Goal: Transaction & Acquisition: Purchase product/service

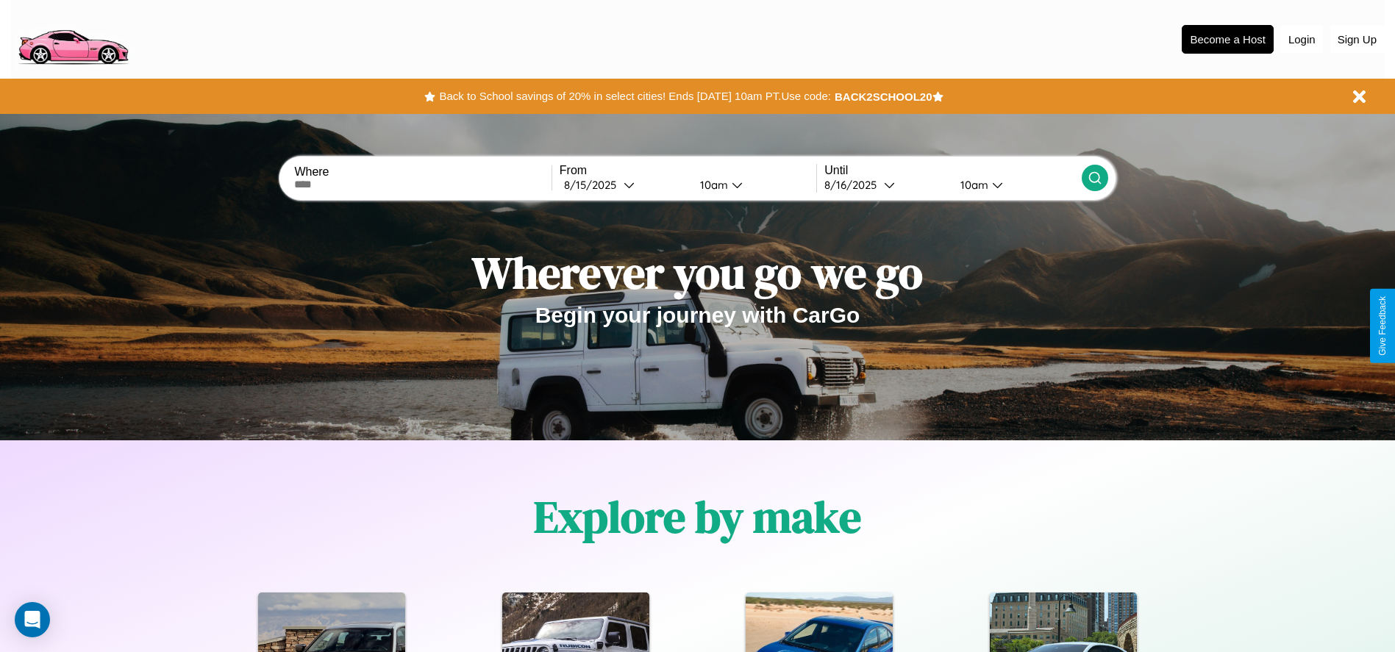
scroll to position [305, 0]
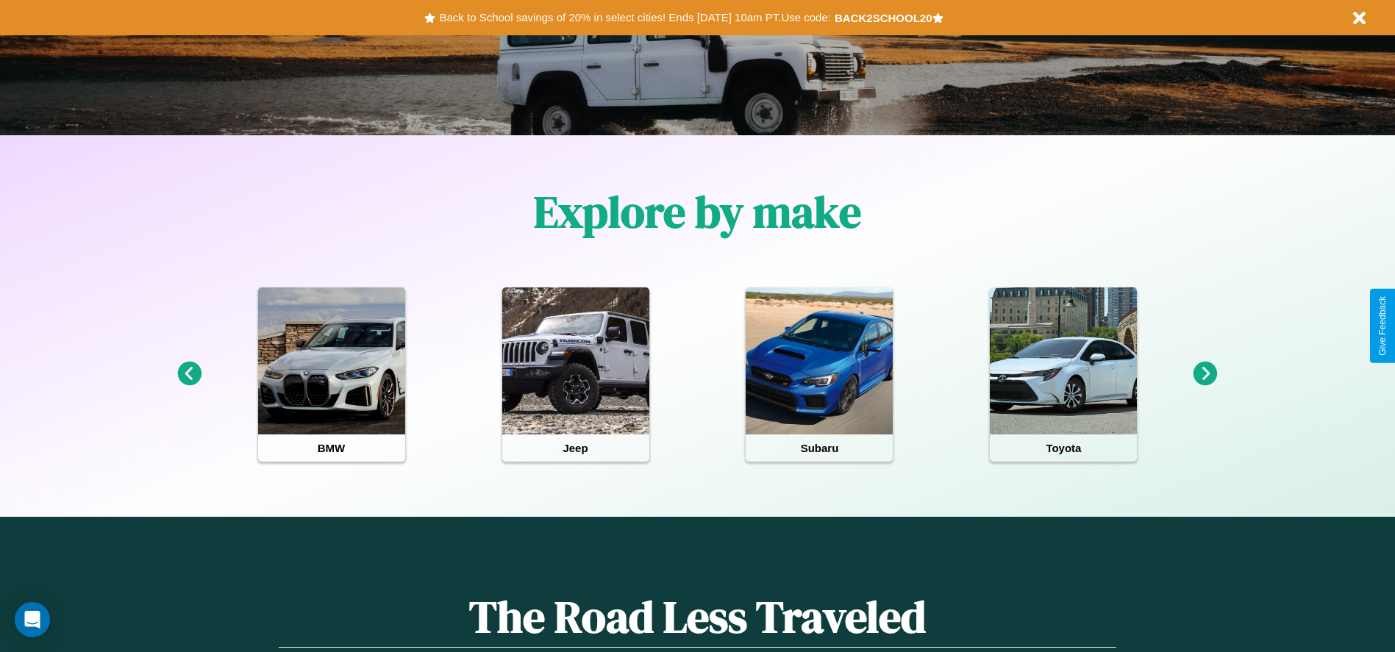
click at [1206, 374] on icon at bounding box center [1206, 374] width 24 height 24
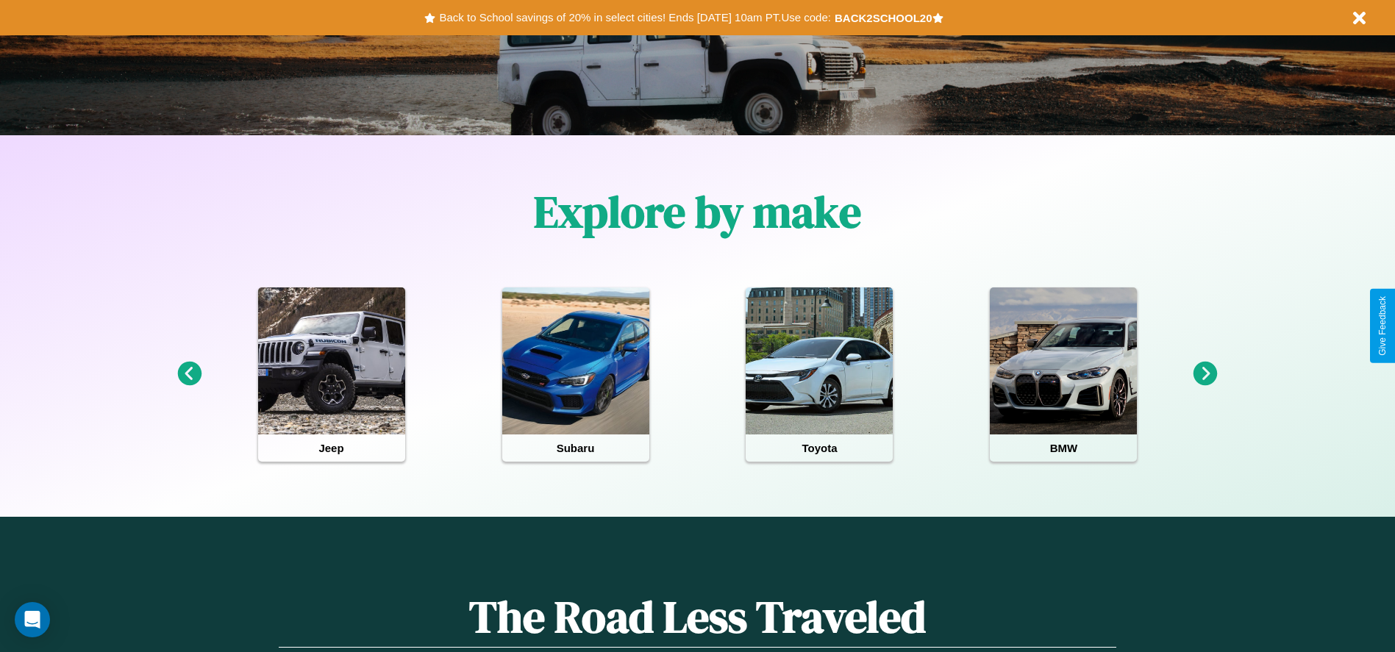
click at [1206, 374] on icon at bounding box center [1206, 374] width 24 height 24
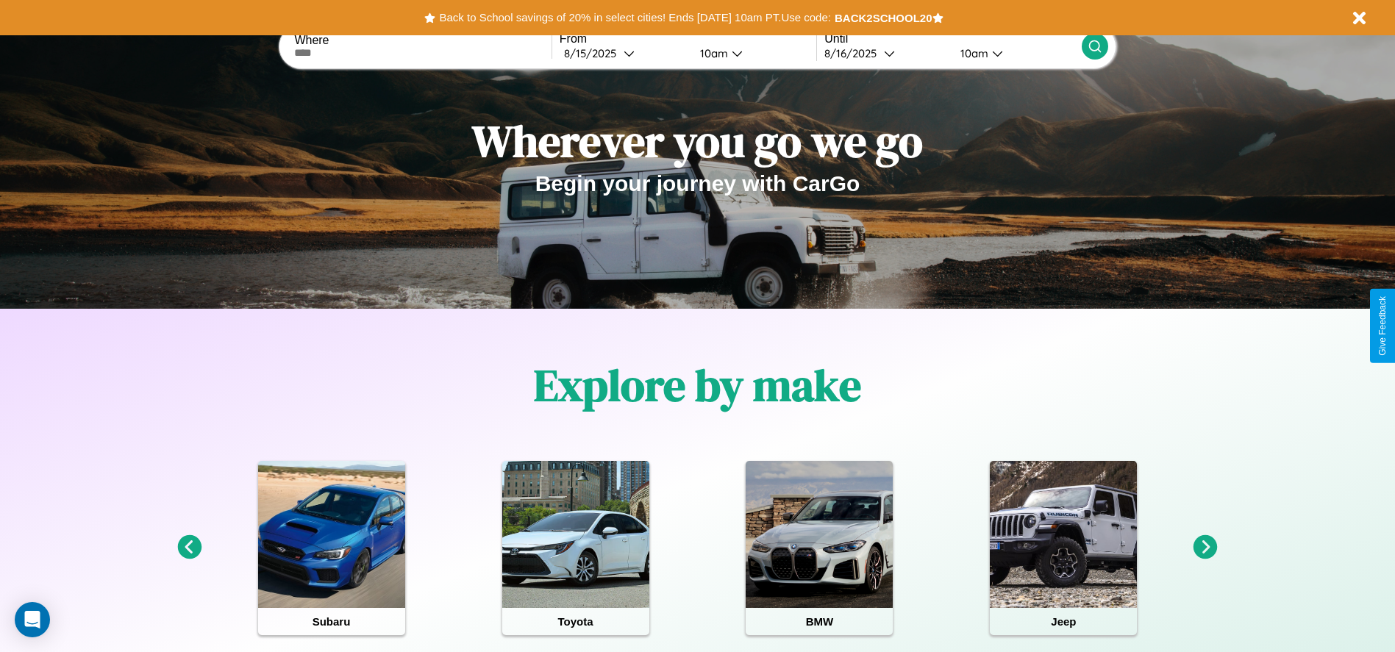
scroll to position [0, 0]
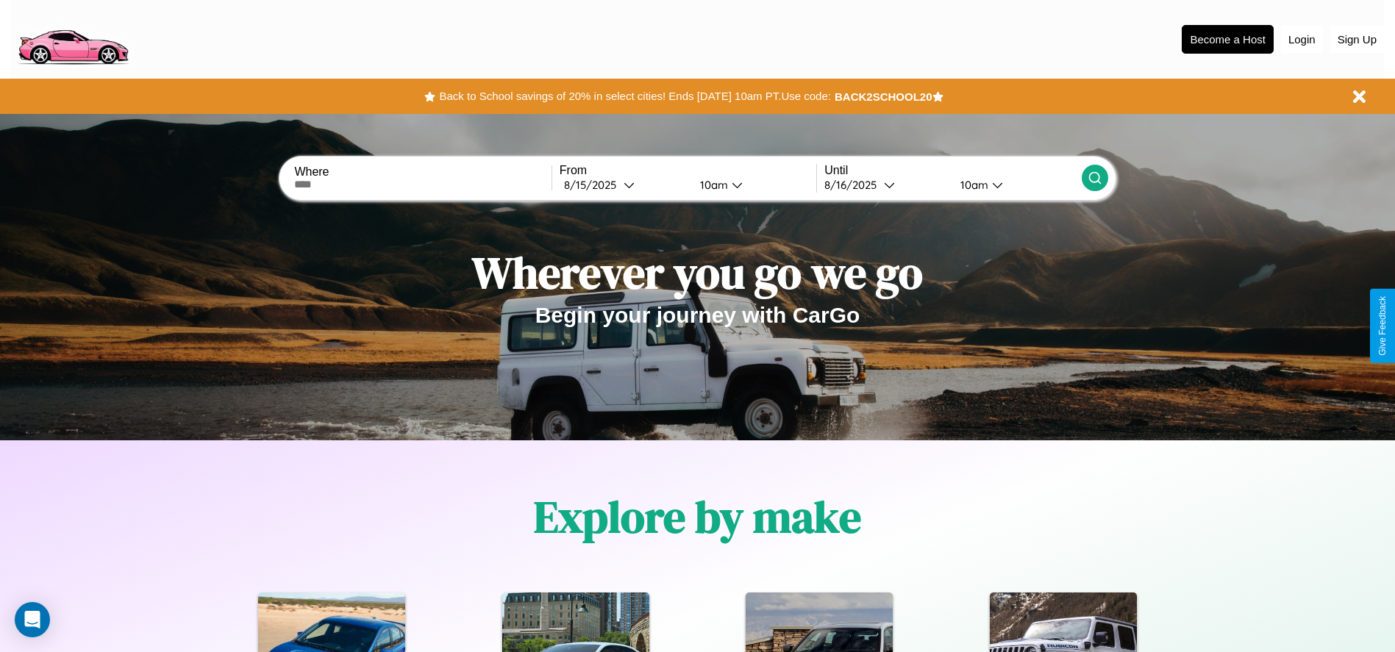
click at [423, 185] on input "text" at bounding box center [422, 185] width 257 height 12
type input "*****"
click at [624, 185] on div "8 / 15 / 2025" at bounding box center [594, 185] width 60 height 14
select select "*"
select select "****"
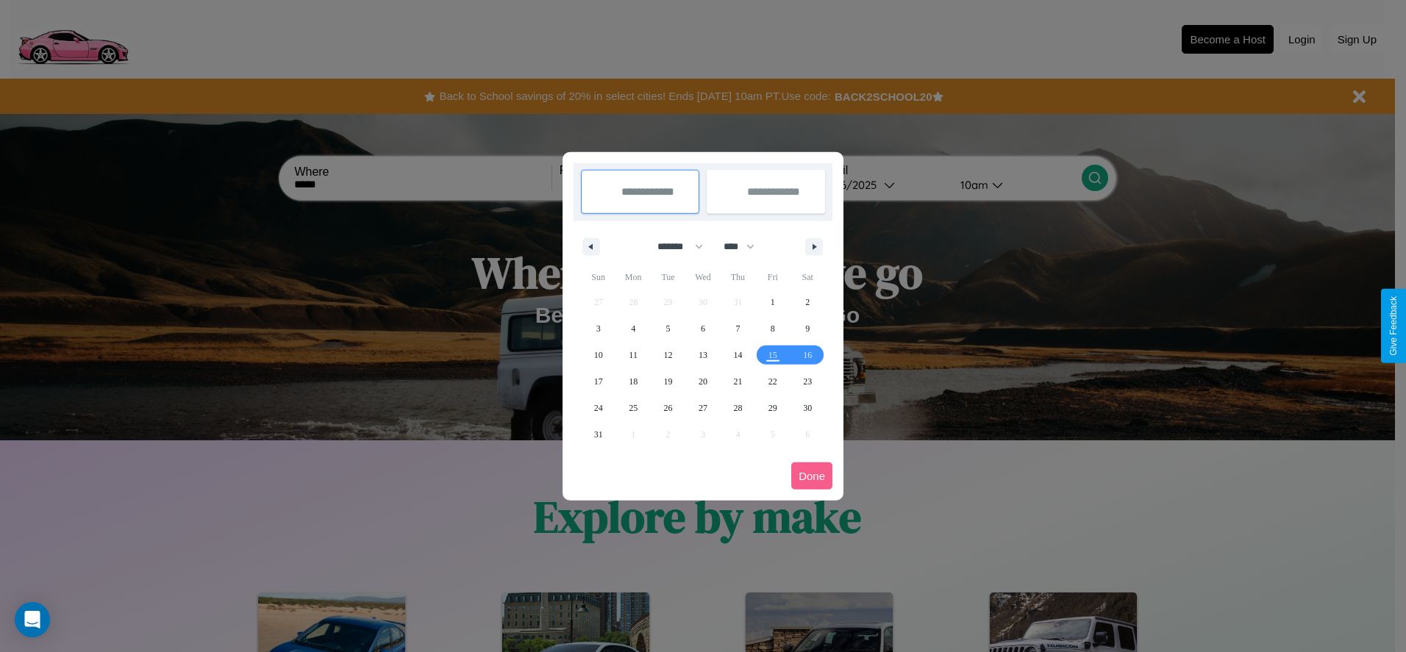
drag, startPoint x: 674, startPoint y: 246, endPoint x: 703, endPoint y: 295, distance: 56.8
click at [674, 246] on select "******* ******** ***** ***** *** **** **** ****** ********* ******* ******** **…" at bounding box center [678, 247] width 63 height 24
select select "*"
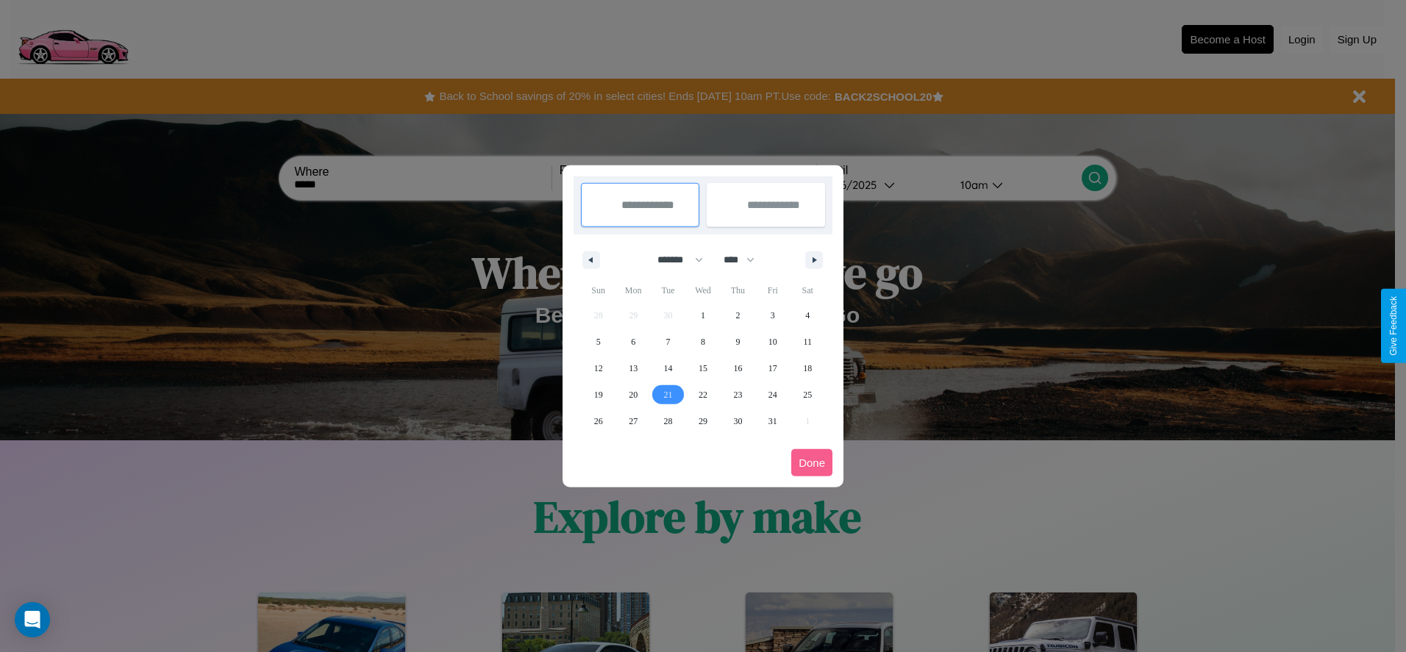
click at [668, 394] on span "21" at bounding box center [668, 395] width 9 height 26
type input "**********"
click at [598, 421] on span "26" at bounding box center [598, 421] width 9 height 26
type input "**********"
click at [812, 463] on button "Done" at bounding box center [812, 462] width 41 height 27
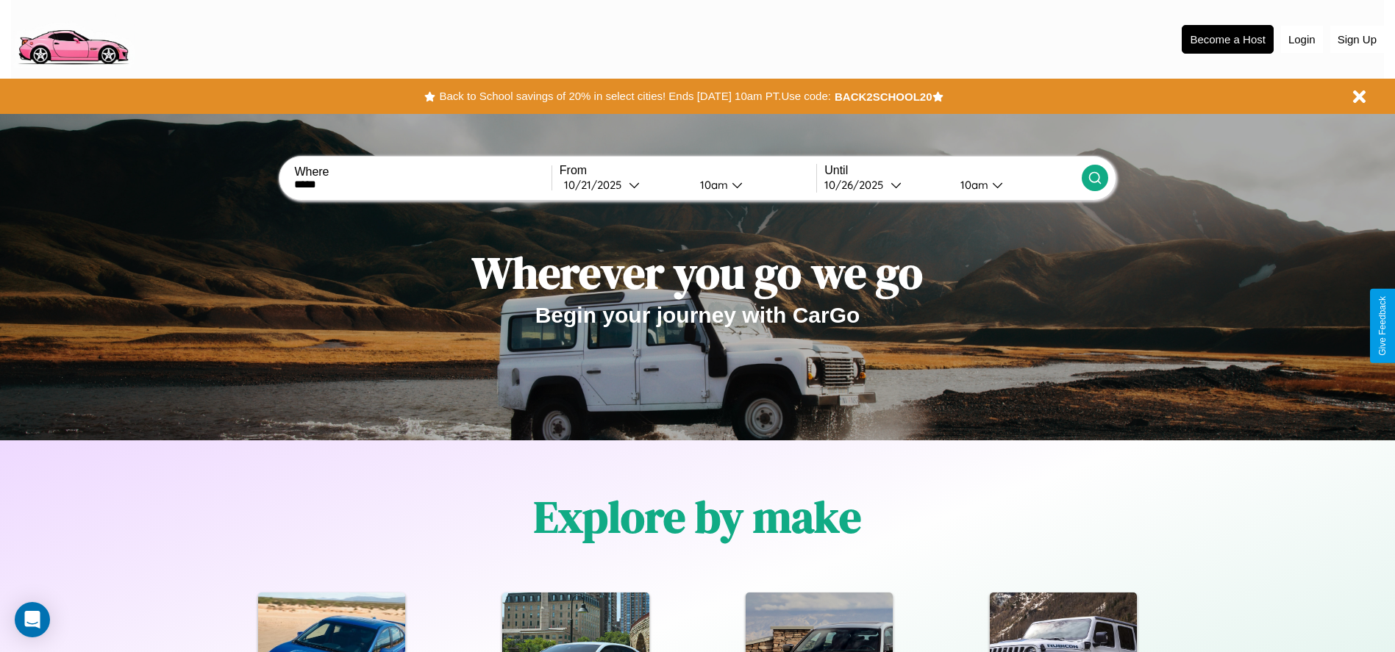
click at [1095, 178] on icon at bounding box center [1095, 178] width 15 height 15
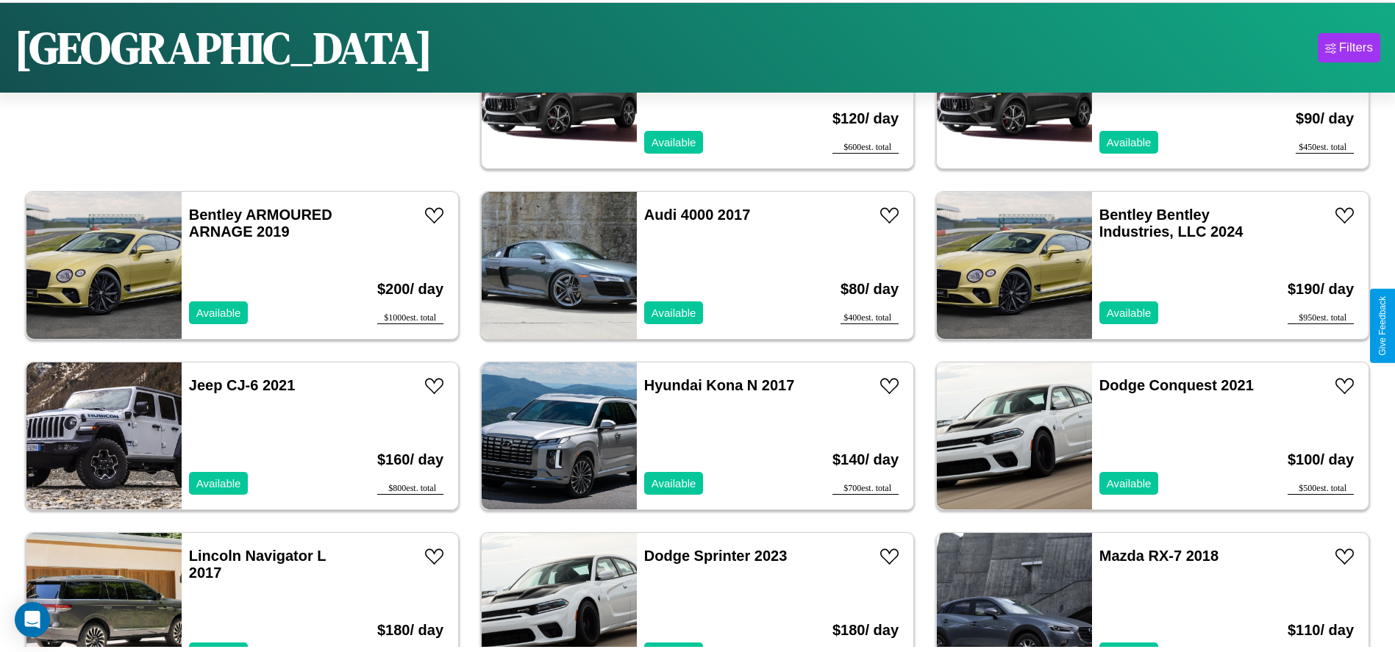
scroll to position [676, 0]
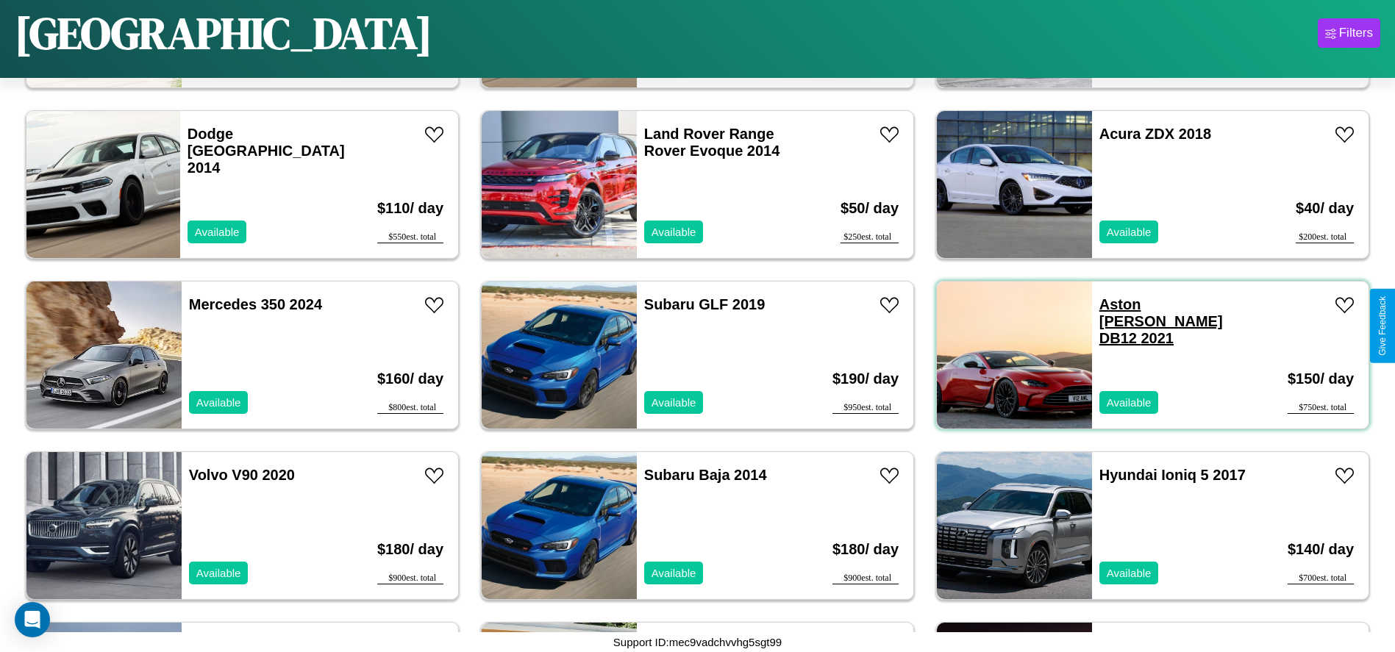
click at [1135, 305] on link "Aston Martin DB12 2021" at bounding box center [1162, 321] width 124 height 50
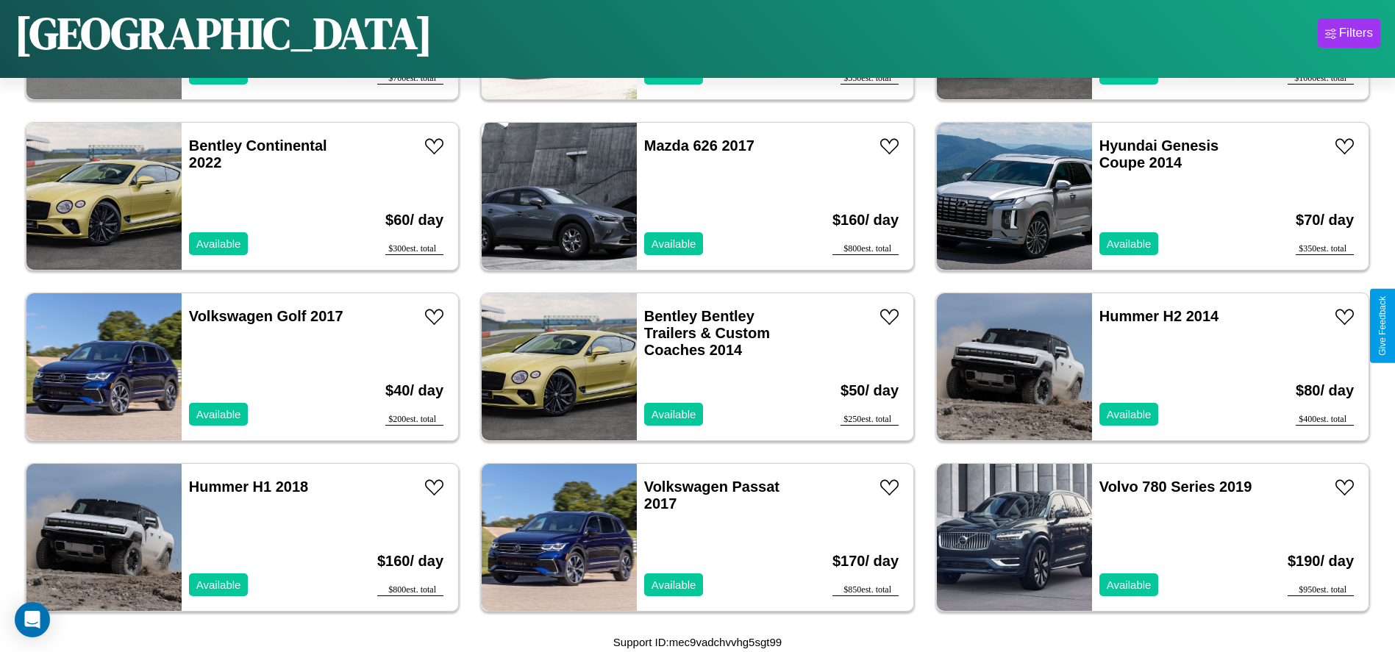
scroll to position [5455, 0]
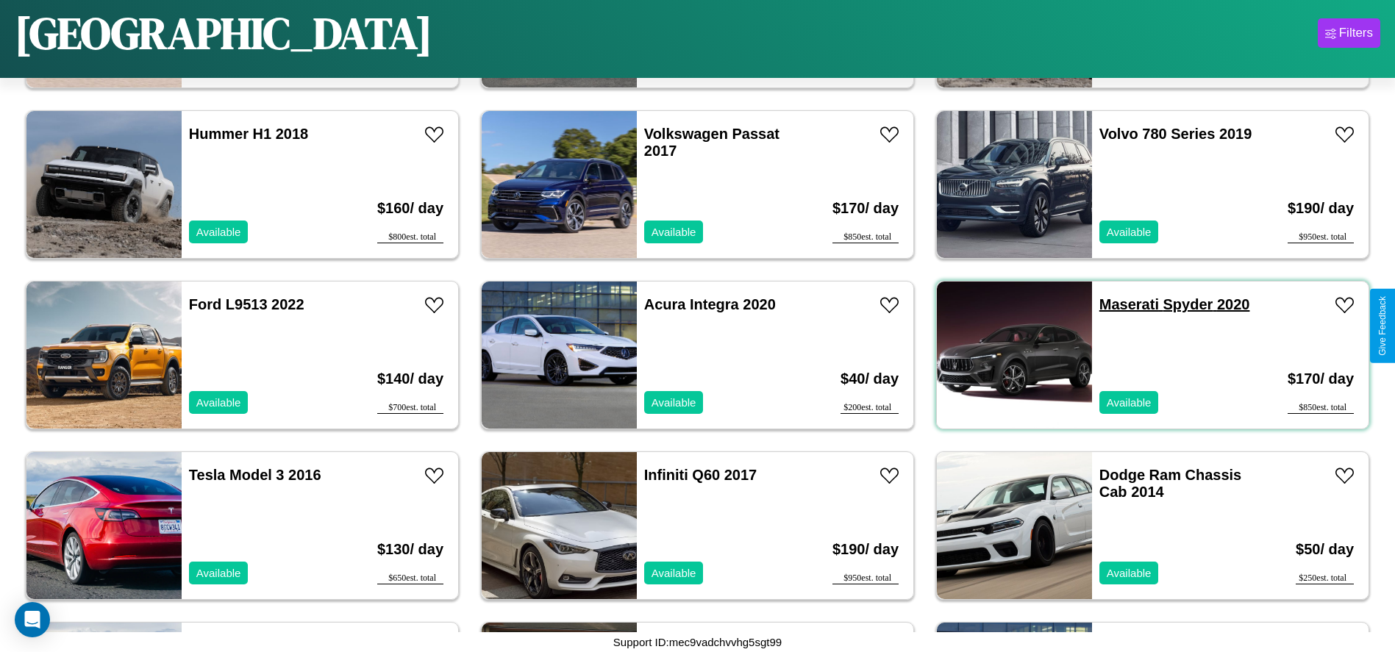
click at [1120, 305] on link "Maserati Spyder 2020" at bounding box center [1175, 304] width 151 height 16
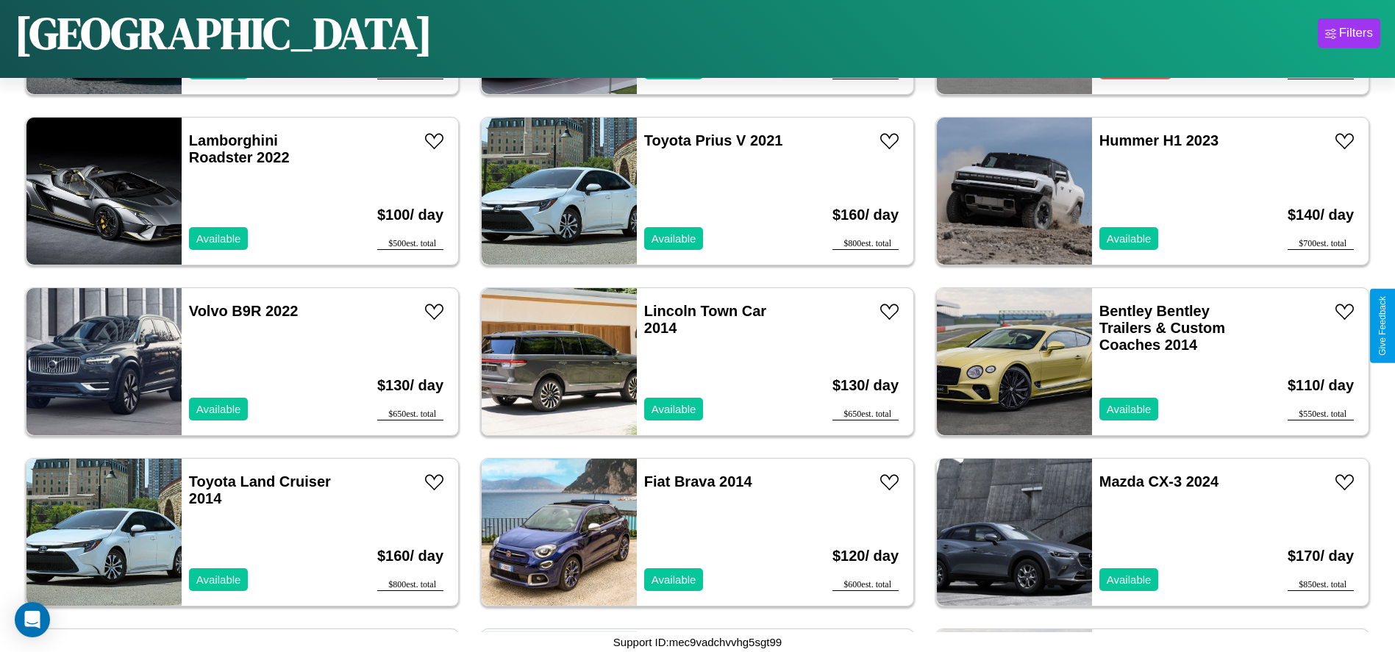
scroll to position [6137, 0]
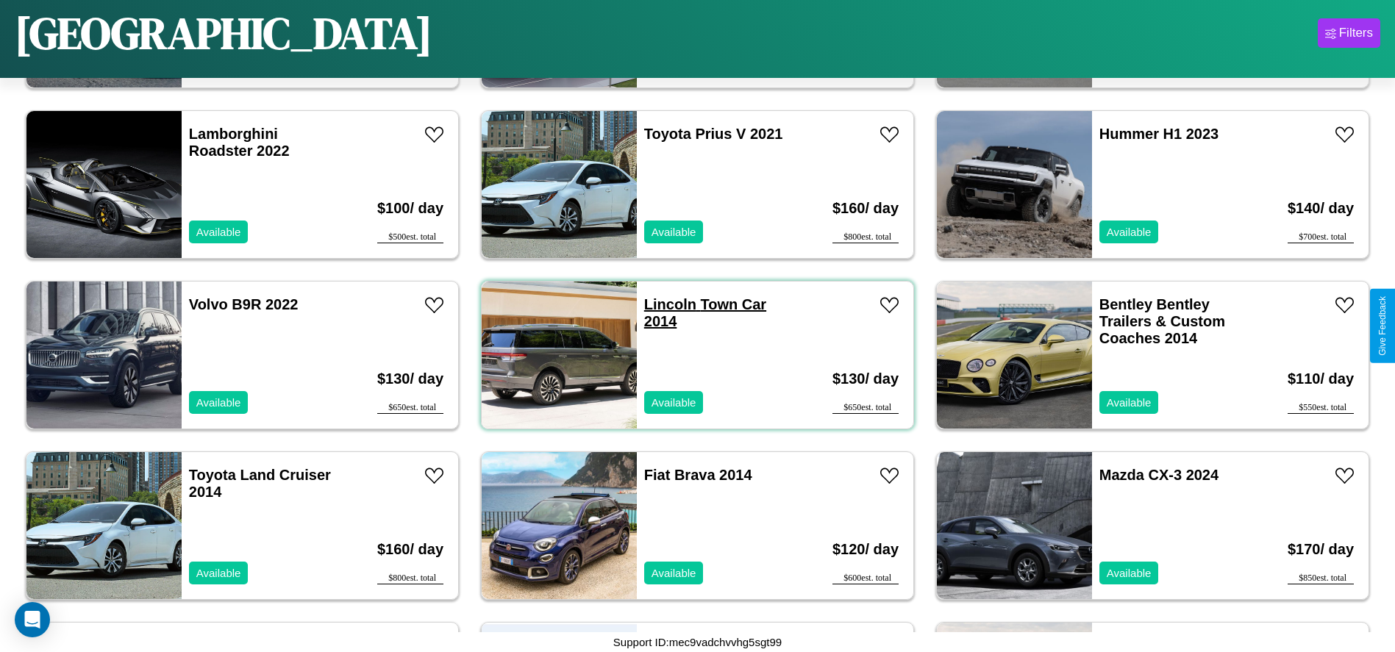
click at [665, 305] on link "Lincoln Town Car 2014" at bounding box center [705, 312] width 122 height 33
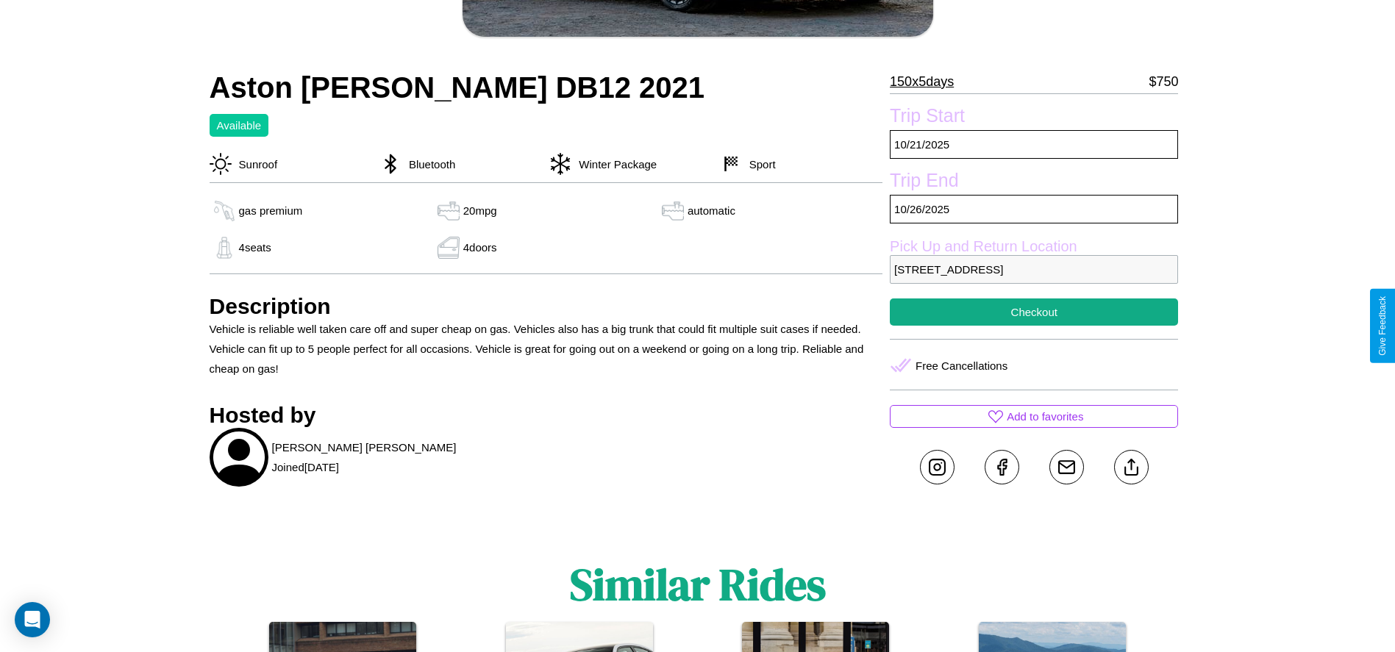
scroll to position [486, 0]
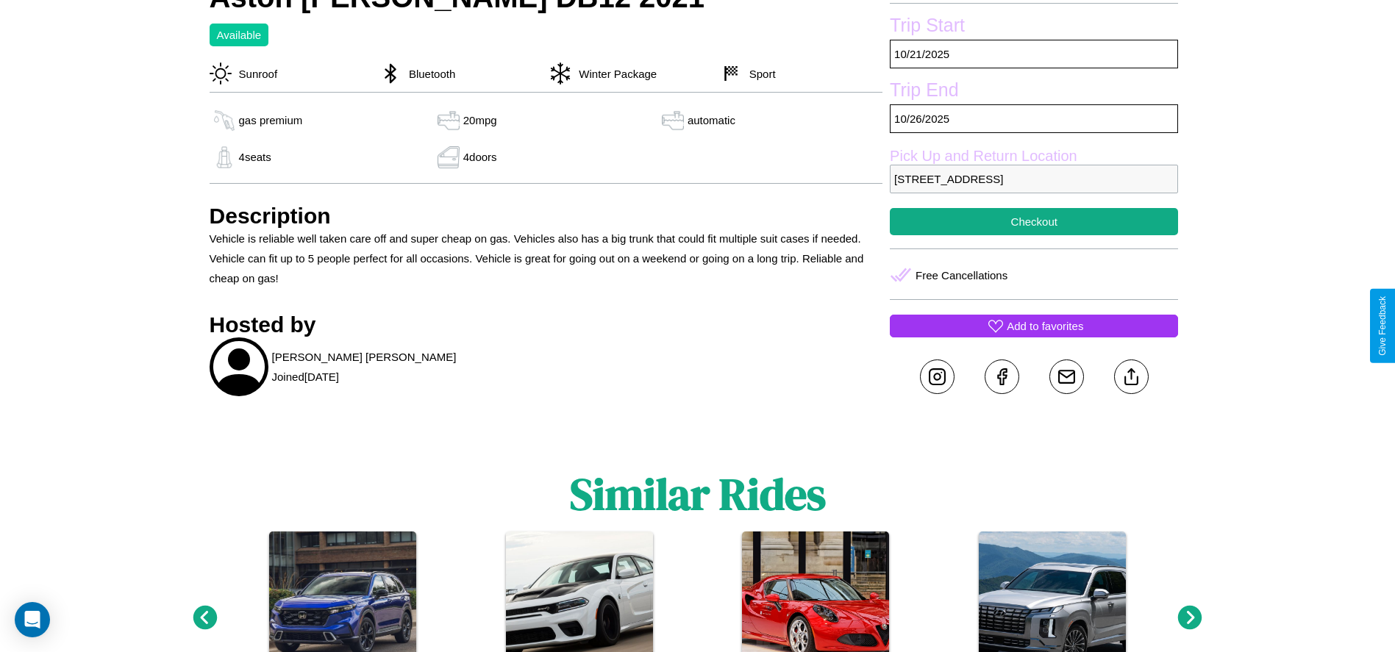
click at [1034, 326] on p "Add to favorites" at bounding box center [1045, 326] width 77 height 20
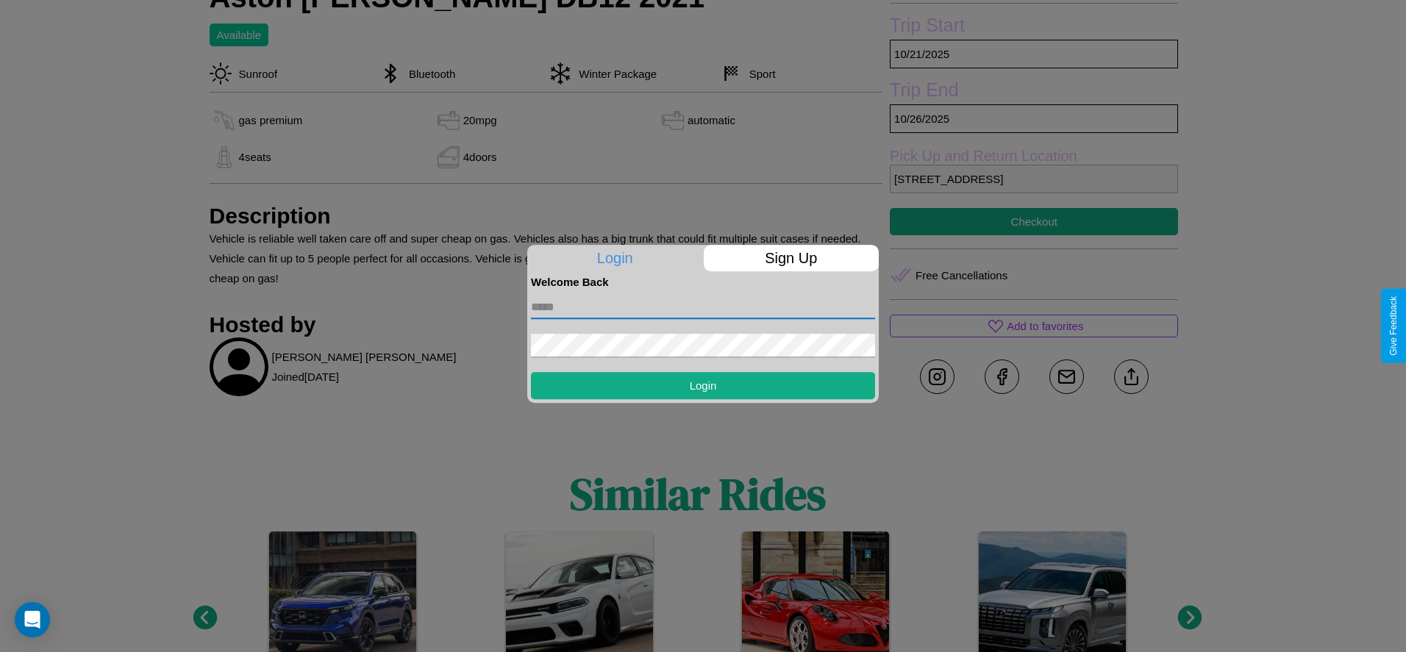
click at [703, 307] on input "text" at bounding box center [703, 308] width 344 height 24
type input "**********"
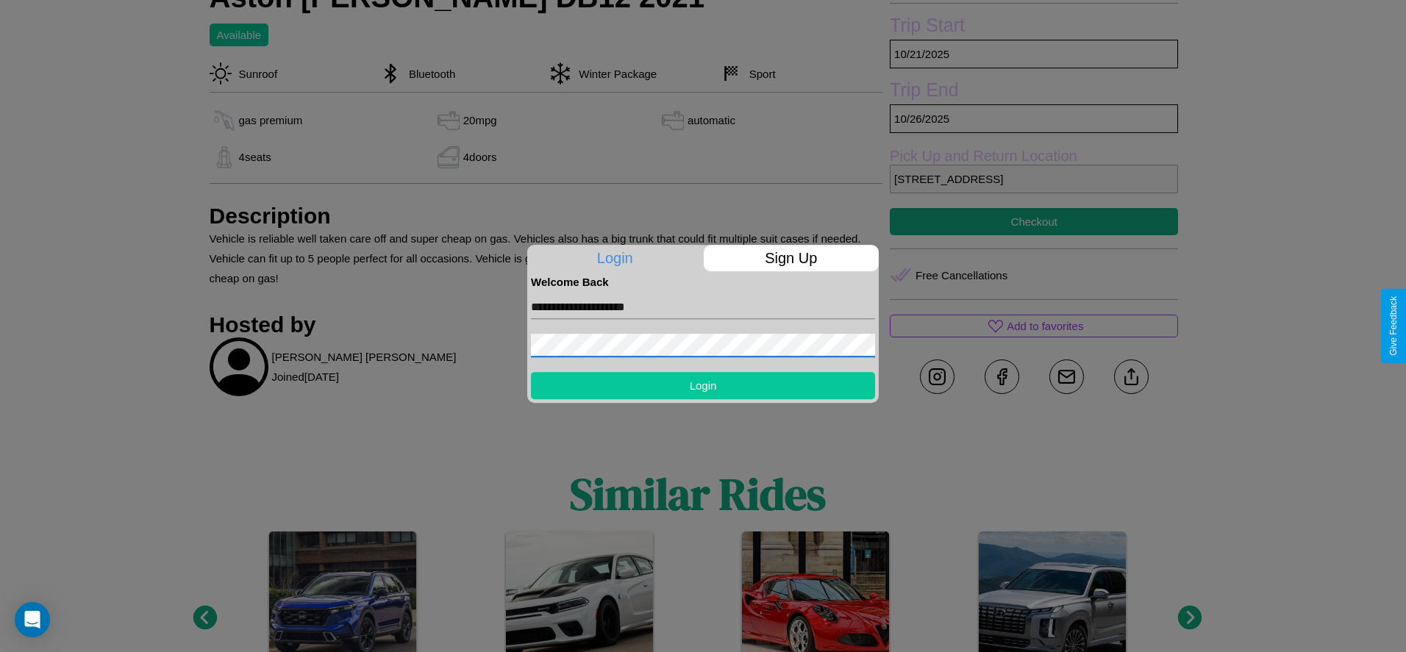
click at [703, 385] on button "Login" at bounding box center [703, 385] width 344 height 27
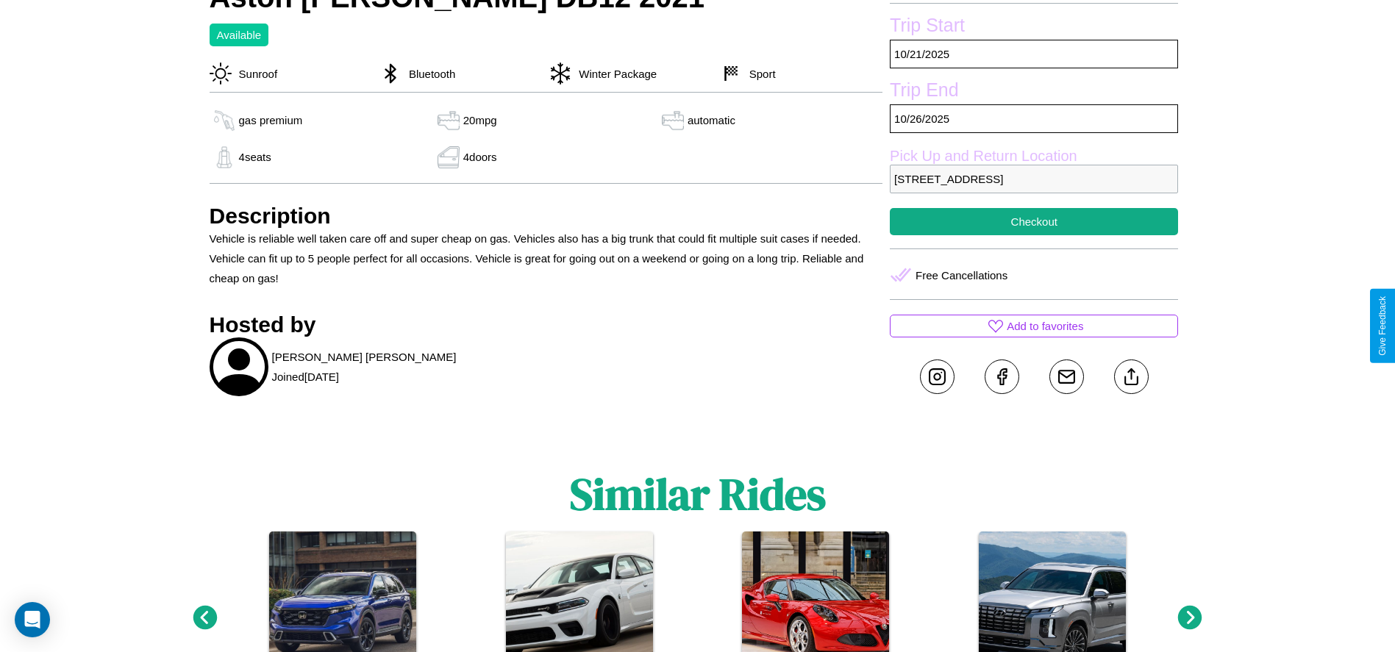
scroll to position [536, 0]
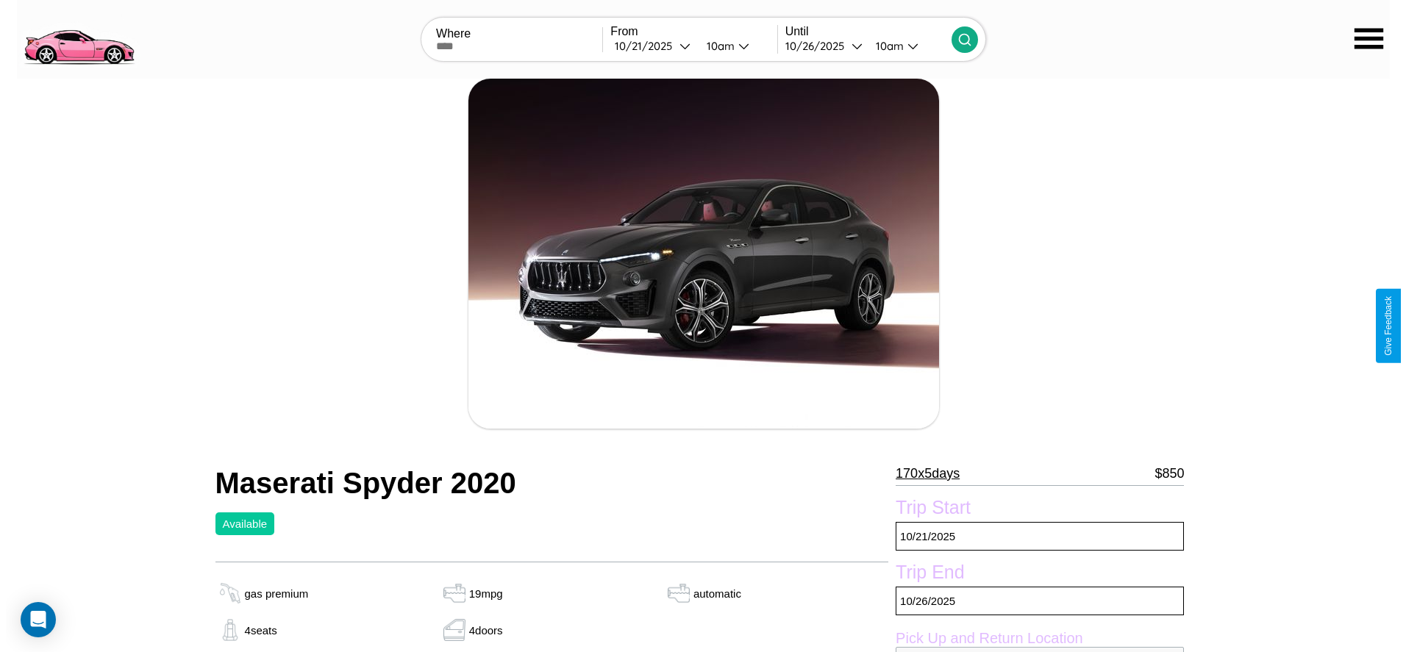
scroll to position [210, 0]
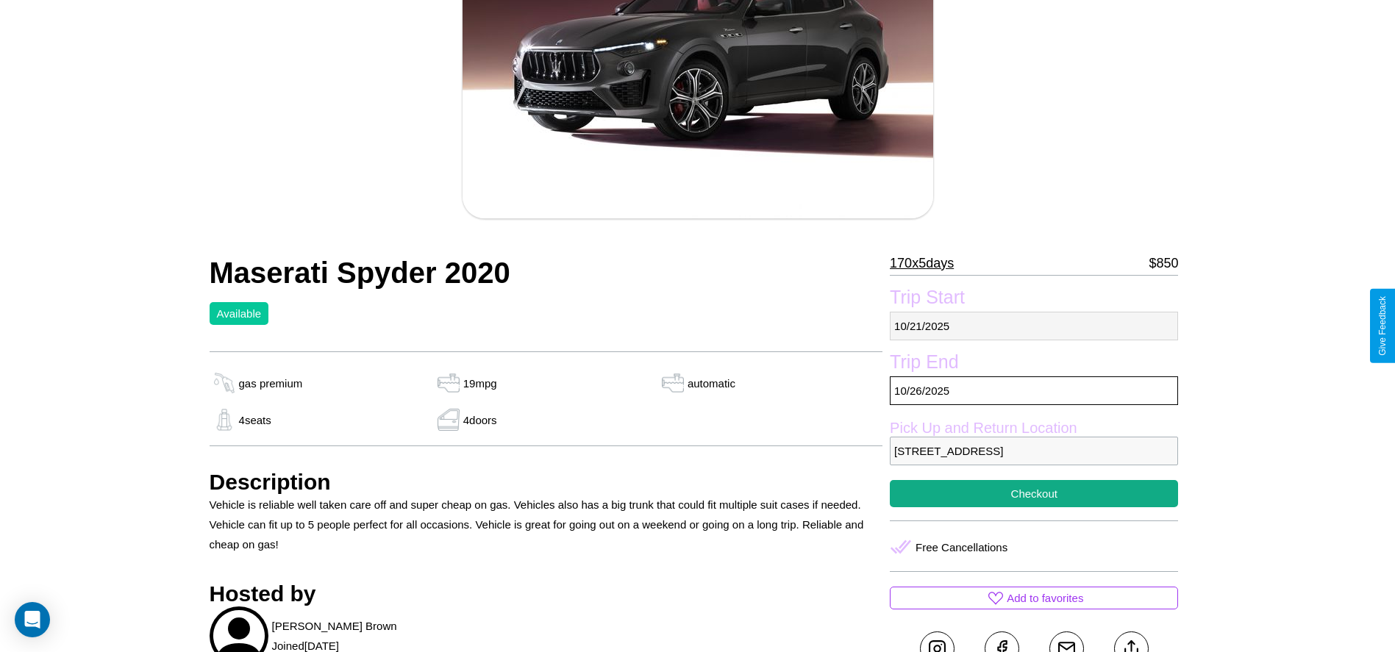
click at [1034, 326] on p "[DATE]" at bounding box center [1034, 326] width 288 height 29
select select "*"
select select "****"
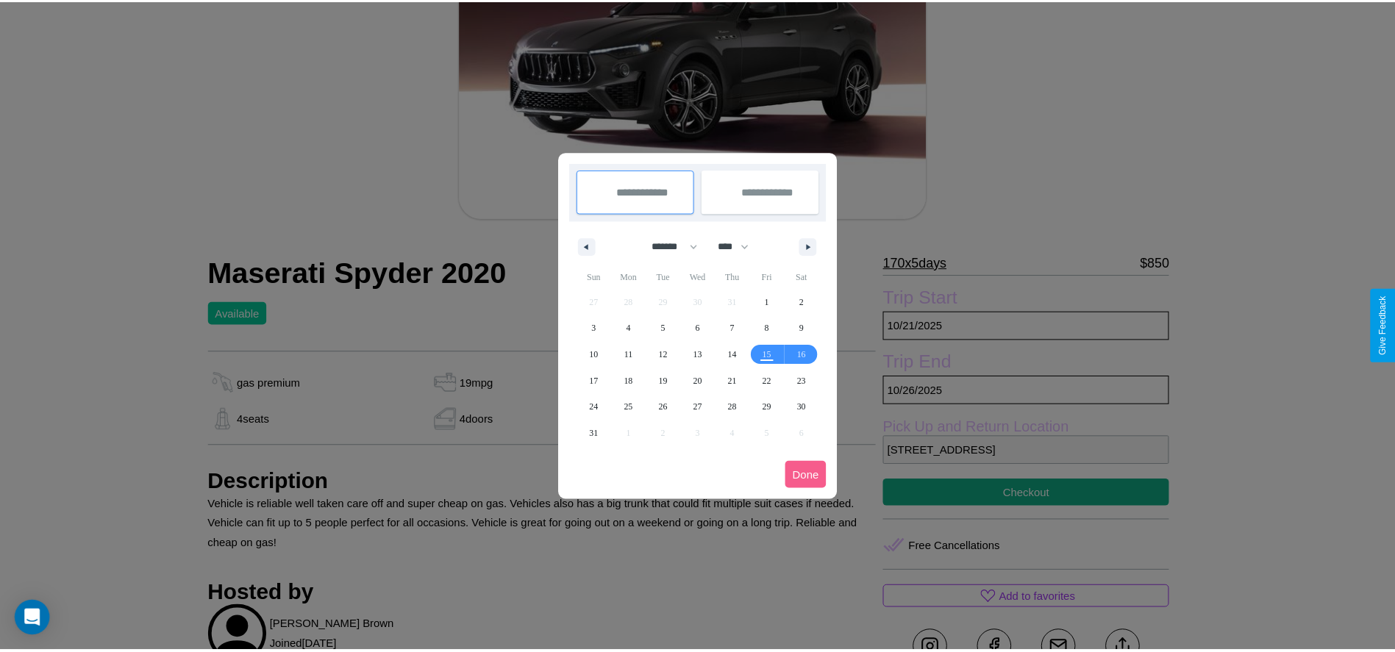
scroll to position [0, 0]
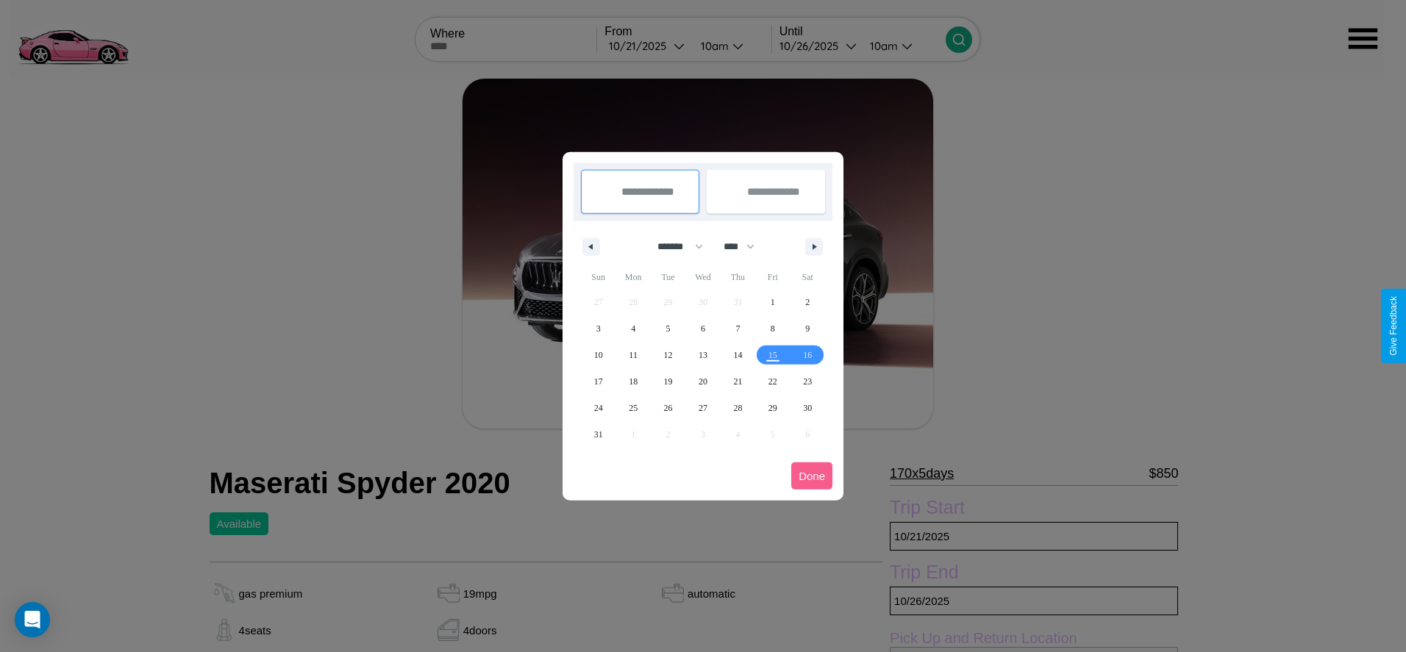
click at [647, 46] on div at bounding box center [703, 326] width 1406 height 652
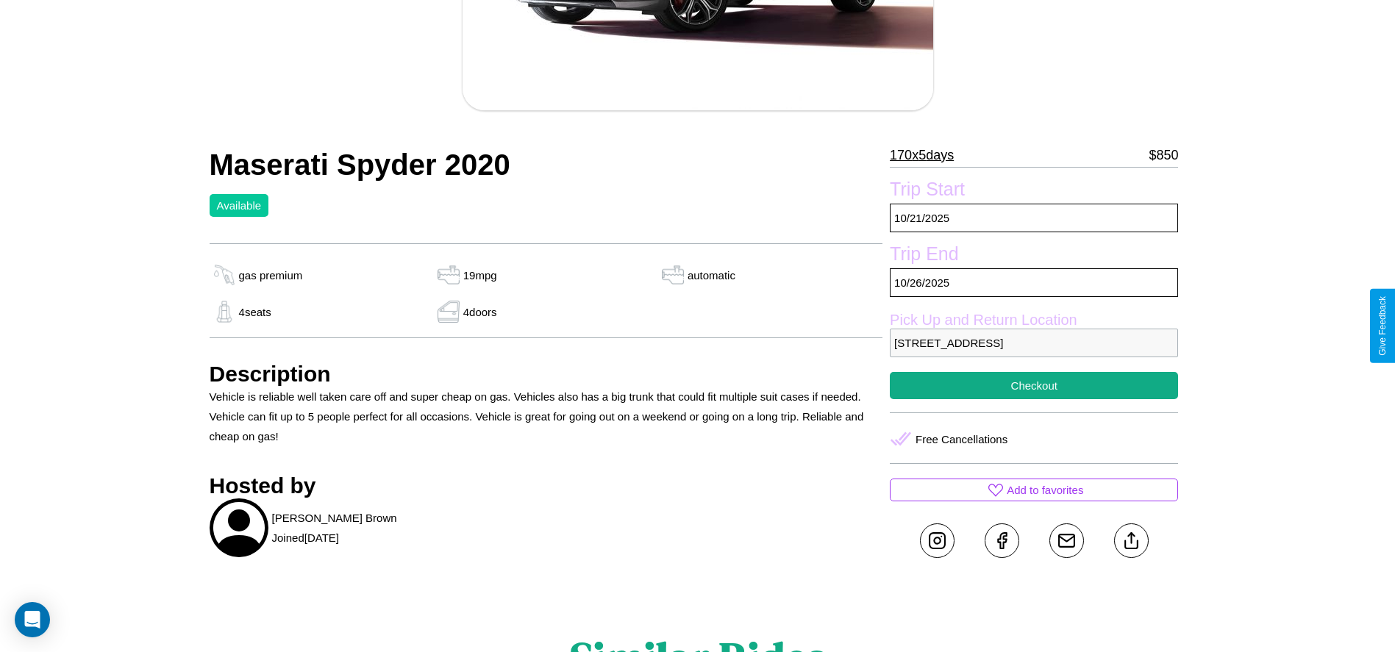
scroll to position [533, 0]
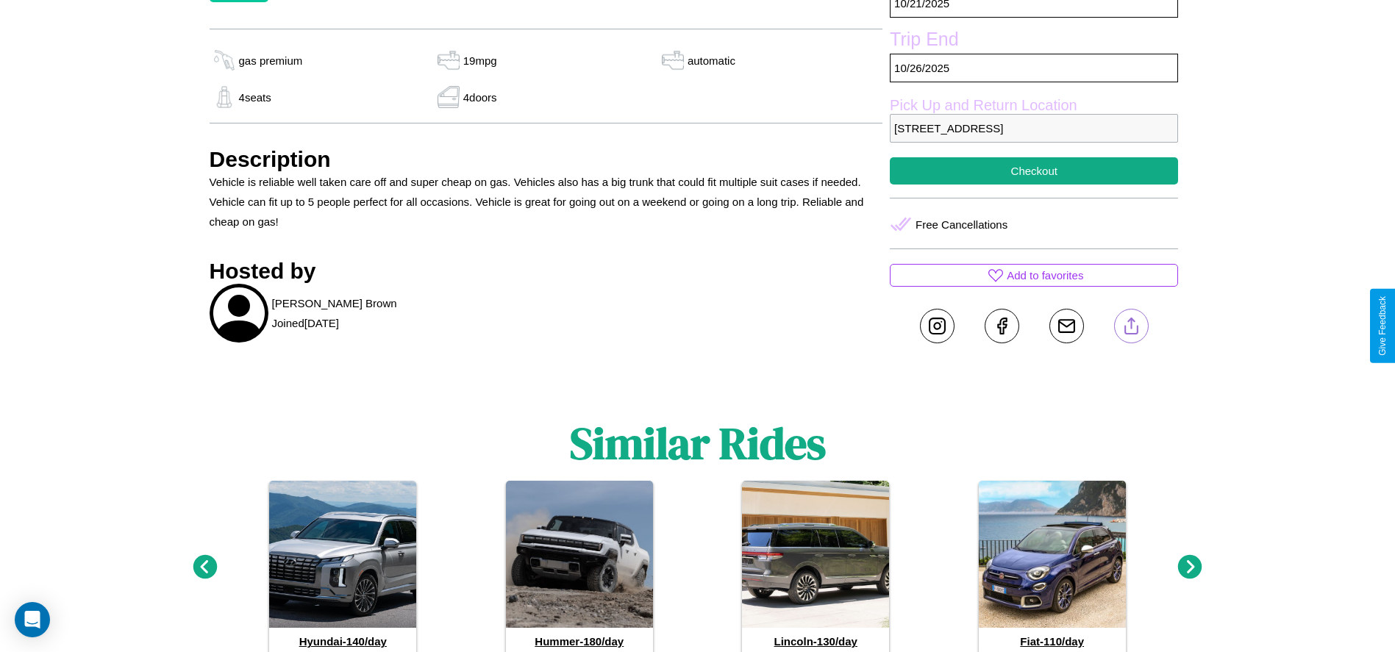
click at [1131, 326] on line at bounding box center [1131, 324] width 0 height 10
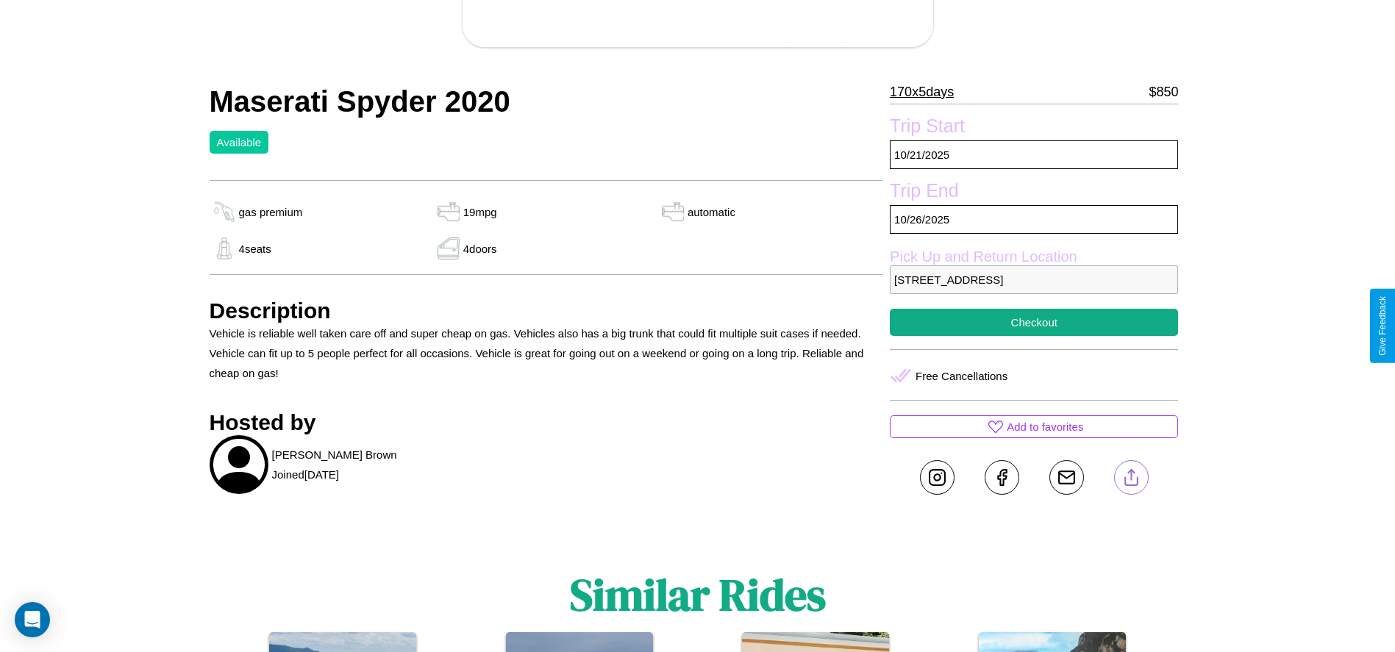
scroll to position [378, 0]
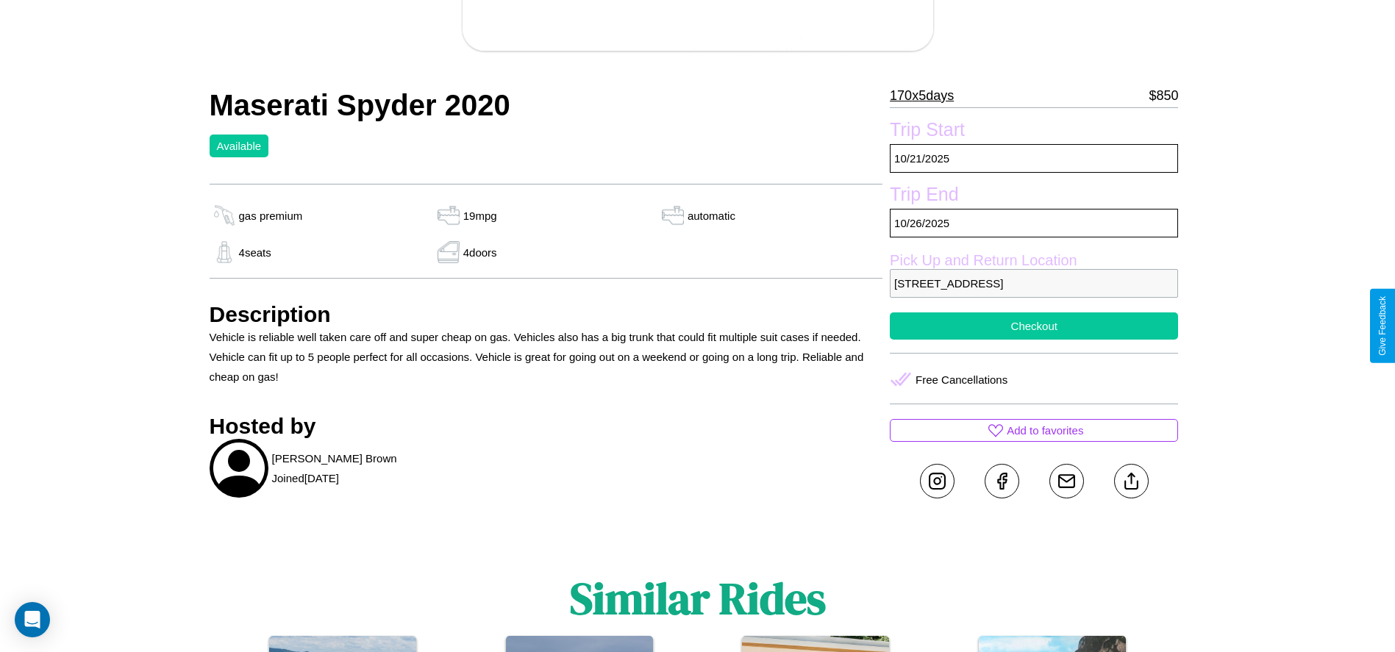
click at [1034, 326] on button "Checkout" at bounding box center [1034, 326] width 288 height 27
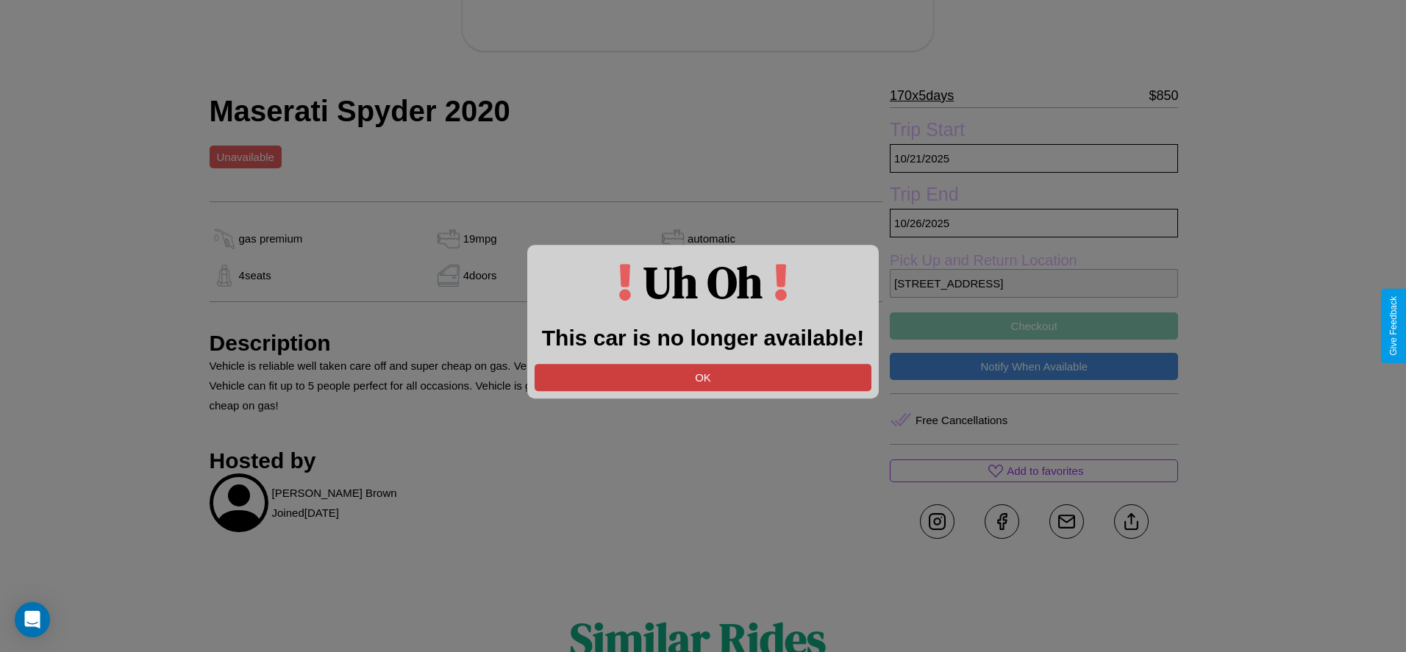
click at [703, 377] on button "OK" at bounding box center [703, 377] width 337 height 27
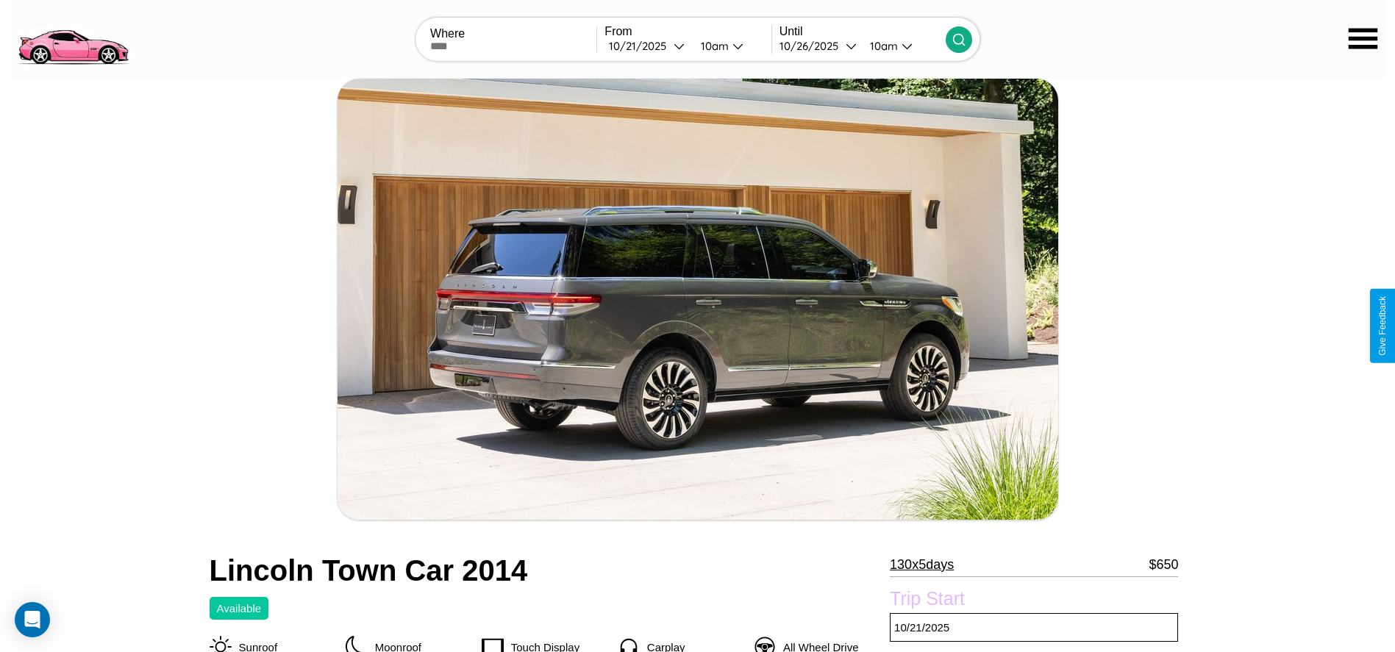
scroll to position [427, 0]
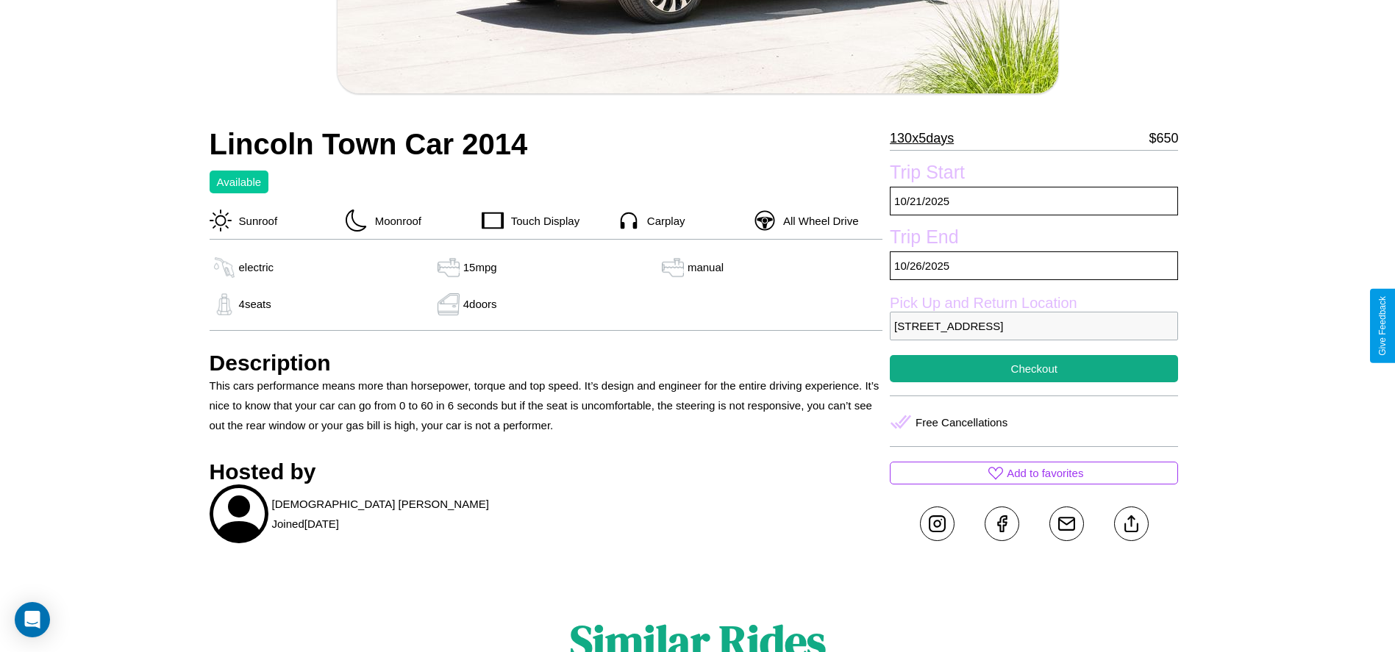
click at [1034, 326] on p "8404 Center Street Tokyo 61524 Japan" at bounding box center [1034, 326] width 288 height 29
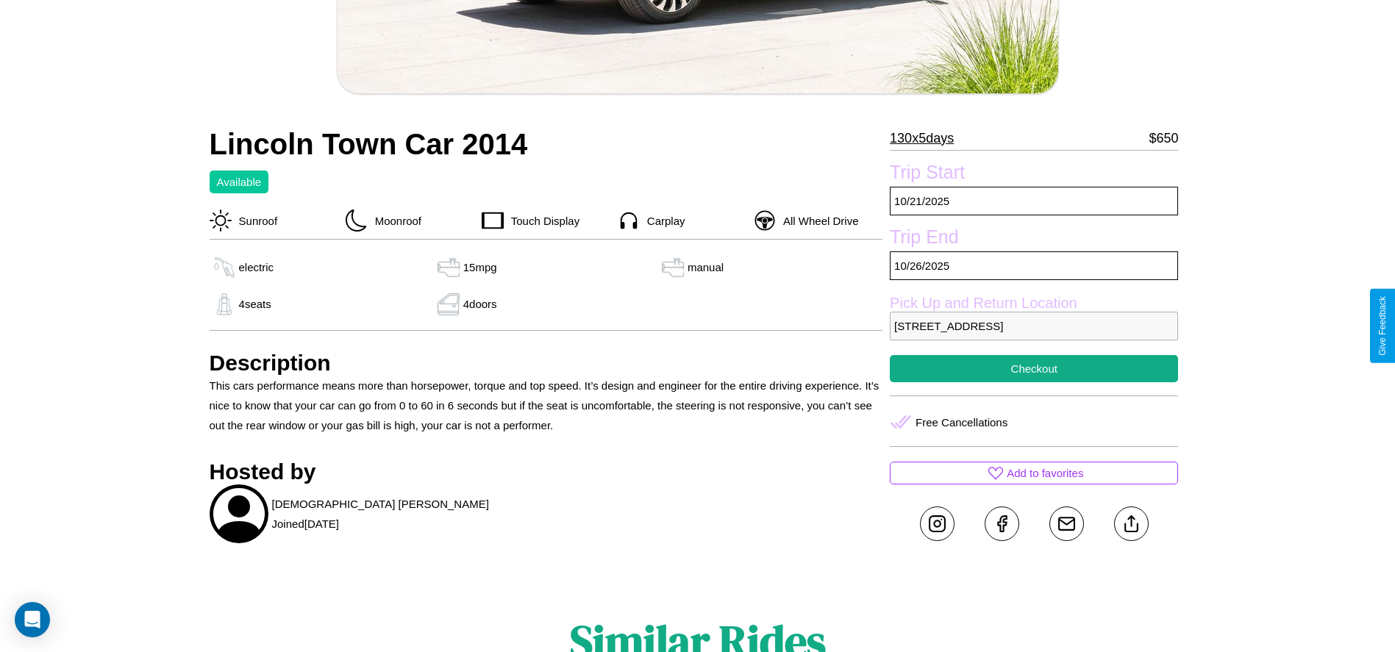
click at [1034, 326] on p "8404 Center Street Tokyo 61524 Japan" at bounding box center [1034, 326] width 288 height 29
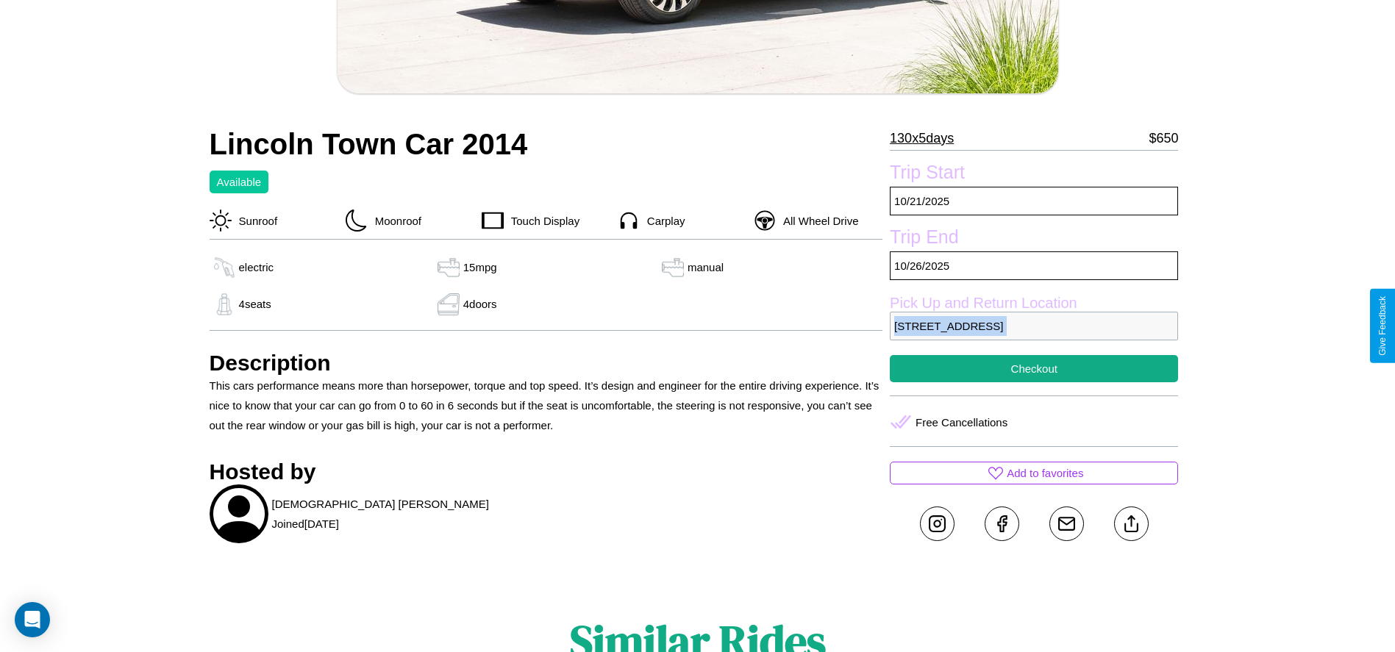
click at [1034, 326] on p "8404 Center Street Tokyo 61524 Japan" at bounding box center [1034, 326] width 288 height 29
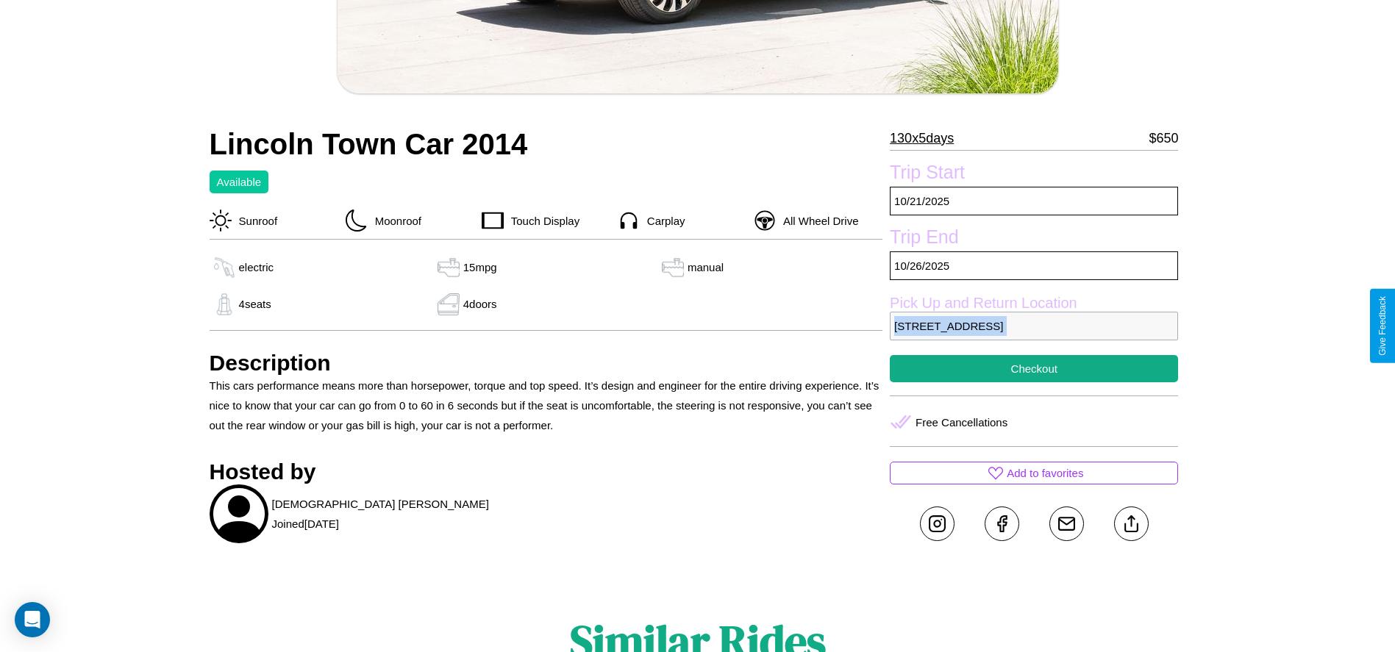
click at [1034, 326] on p "8404 Center Street Tokyo 61524 Japan" at bounding box center [1034, 326] width 288 height 29
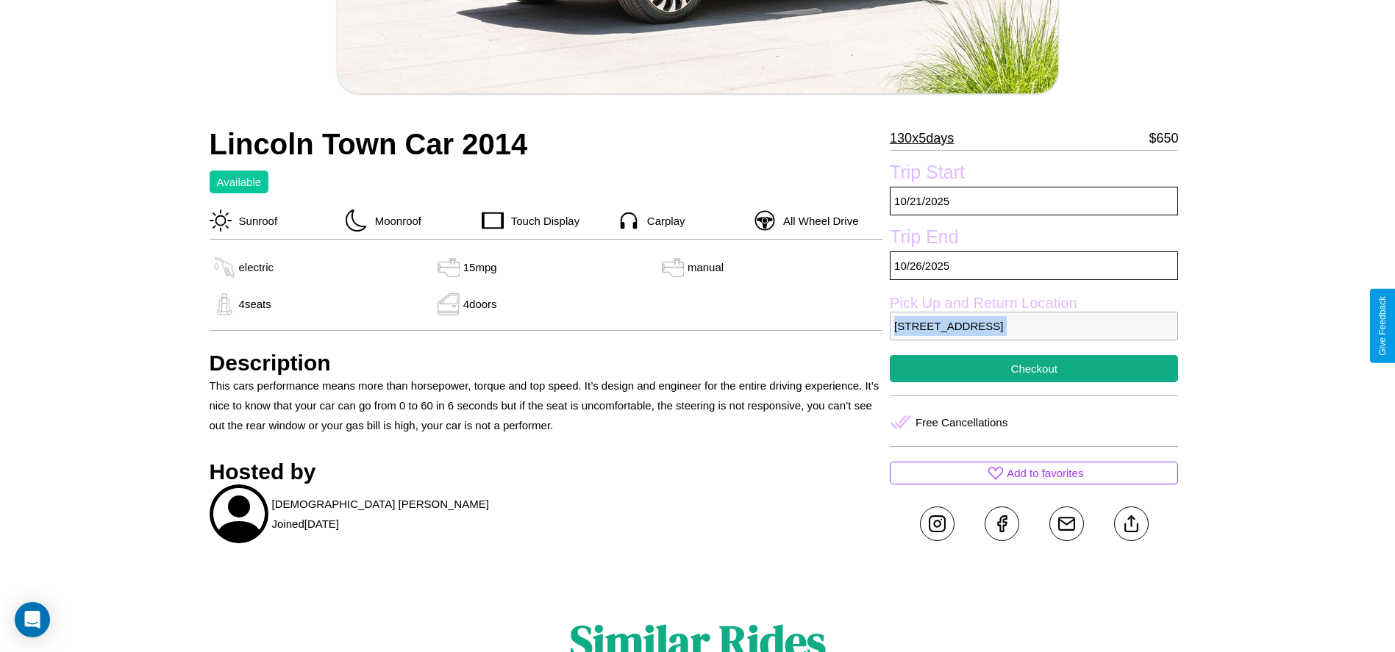
click at [1034, 326] on p "8404 Center Street Tokyo 61524 Japan" at bounding box center [1034, 326] width 288 height 29
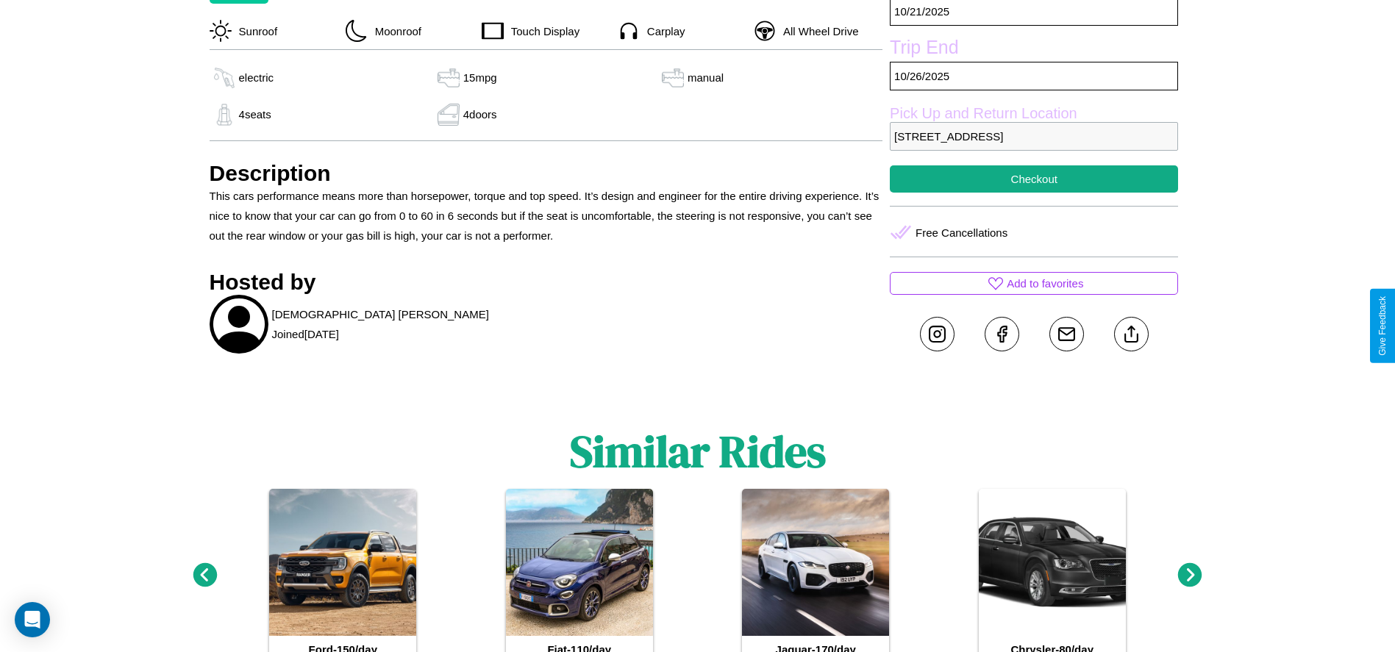
scroll to position [625, 0]
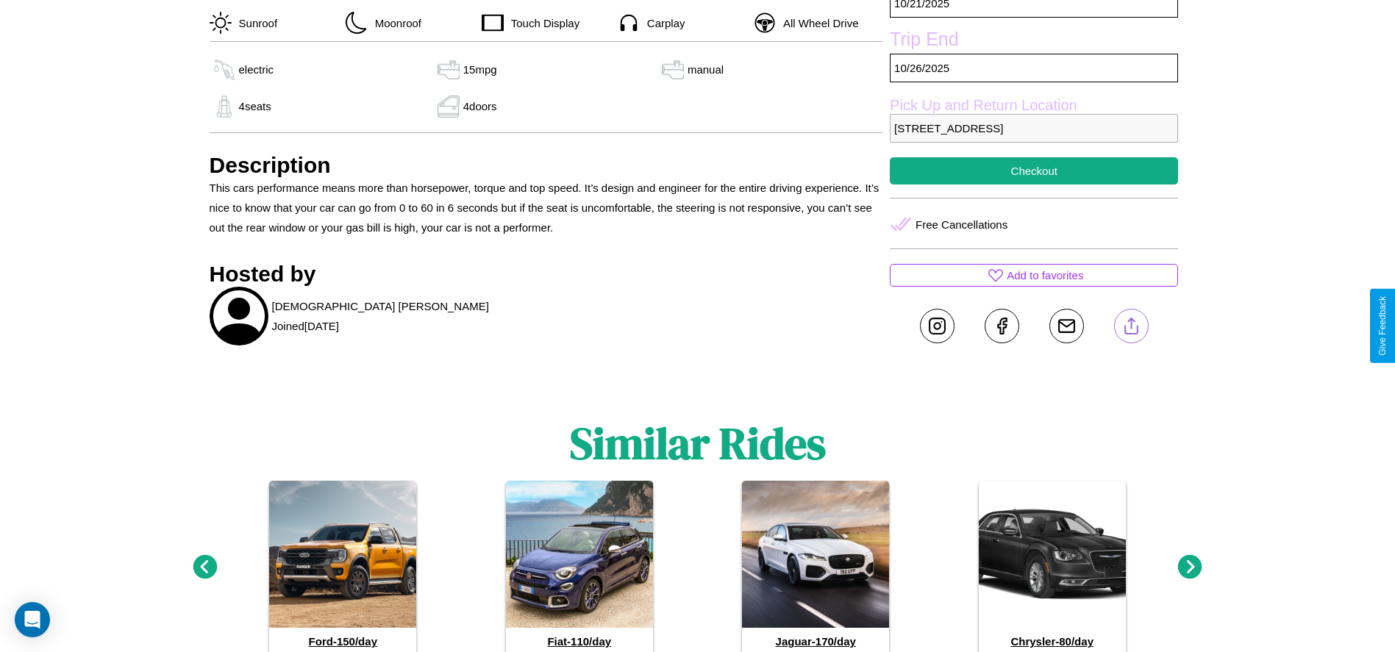
click at [1131, 326] on line at bounding box center [1131, 324] width 0 height 10
